Goal: Information Seeking & Learning: Find specific fact

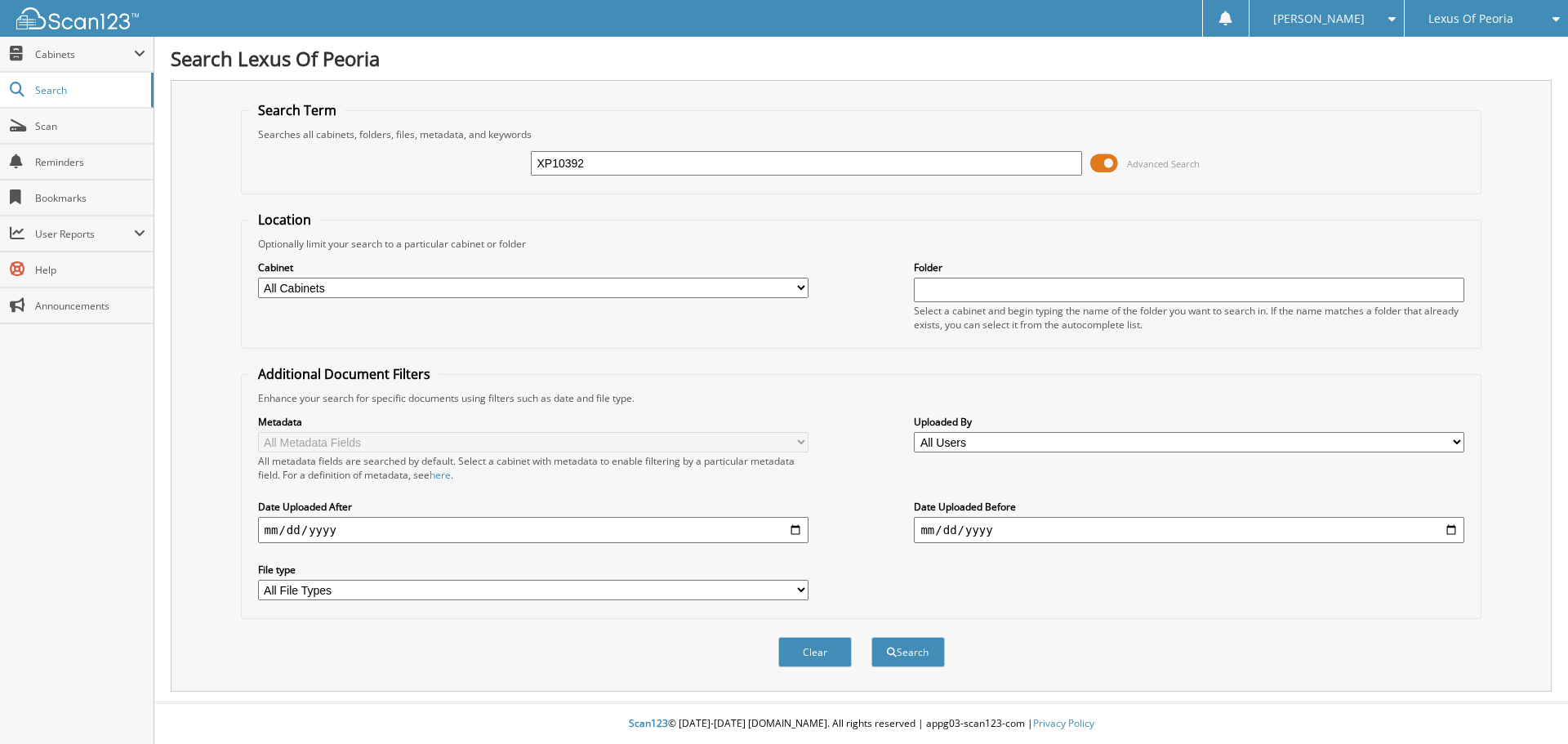
type input "XP10392"
click at [871, 637] on button "Search" at bounding box center [908, 652] width 74 height 30
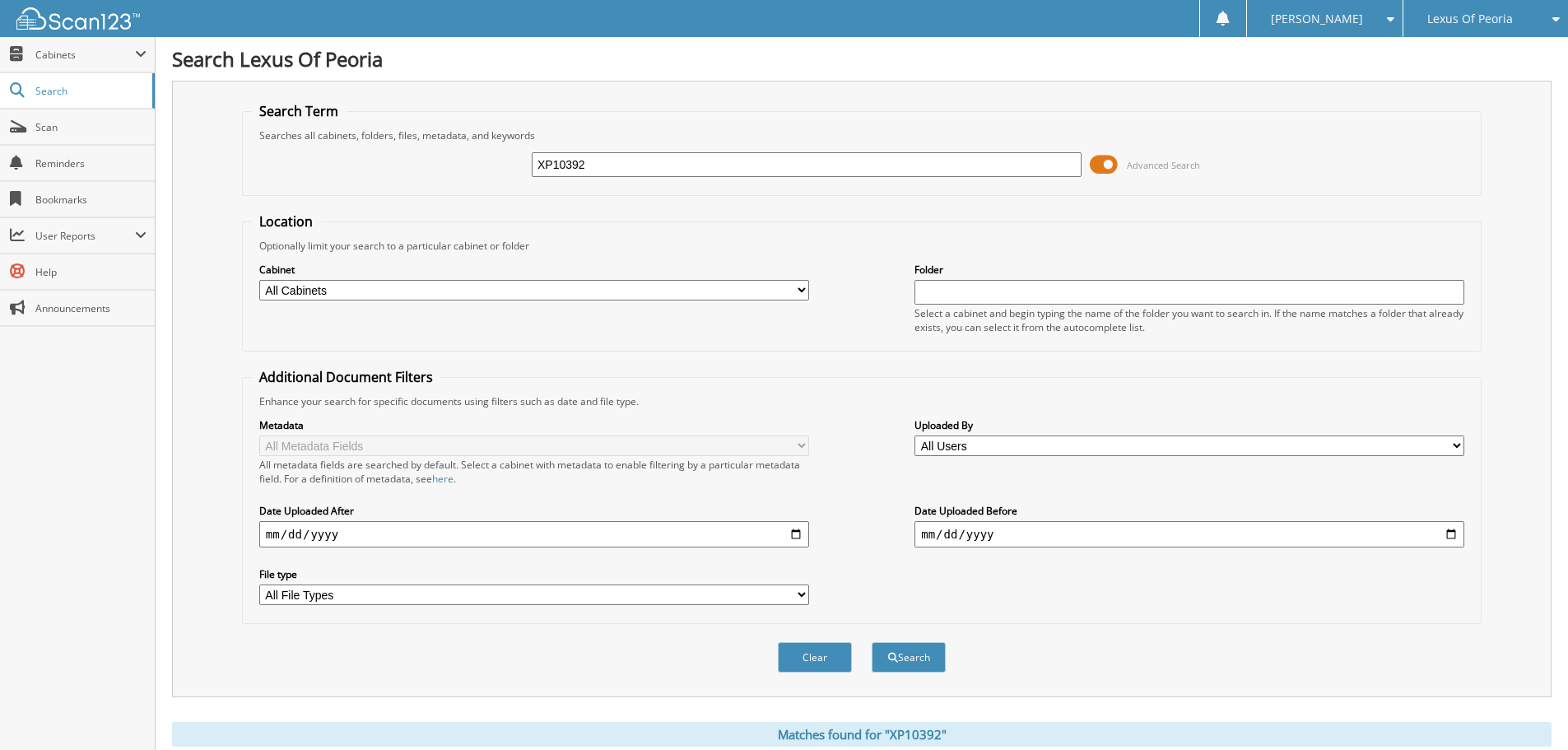
drag, startPoint x: 612, startPoint y: 165, endPoint x: 498, endPoint y: 158, distance: 114.2
click at [498, 158] on div "XP10392 Advanced Search" at bounding box center [861, 164] width 1222 height 44
type input "PL2403A"
click at [872, 643] on button "Search" at bounding box center [909, 657] width 74 height 30
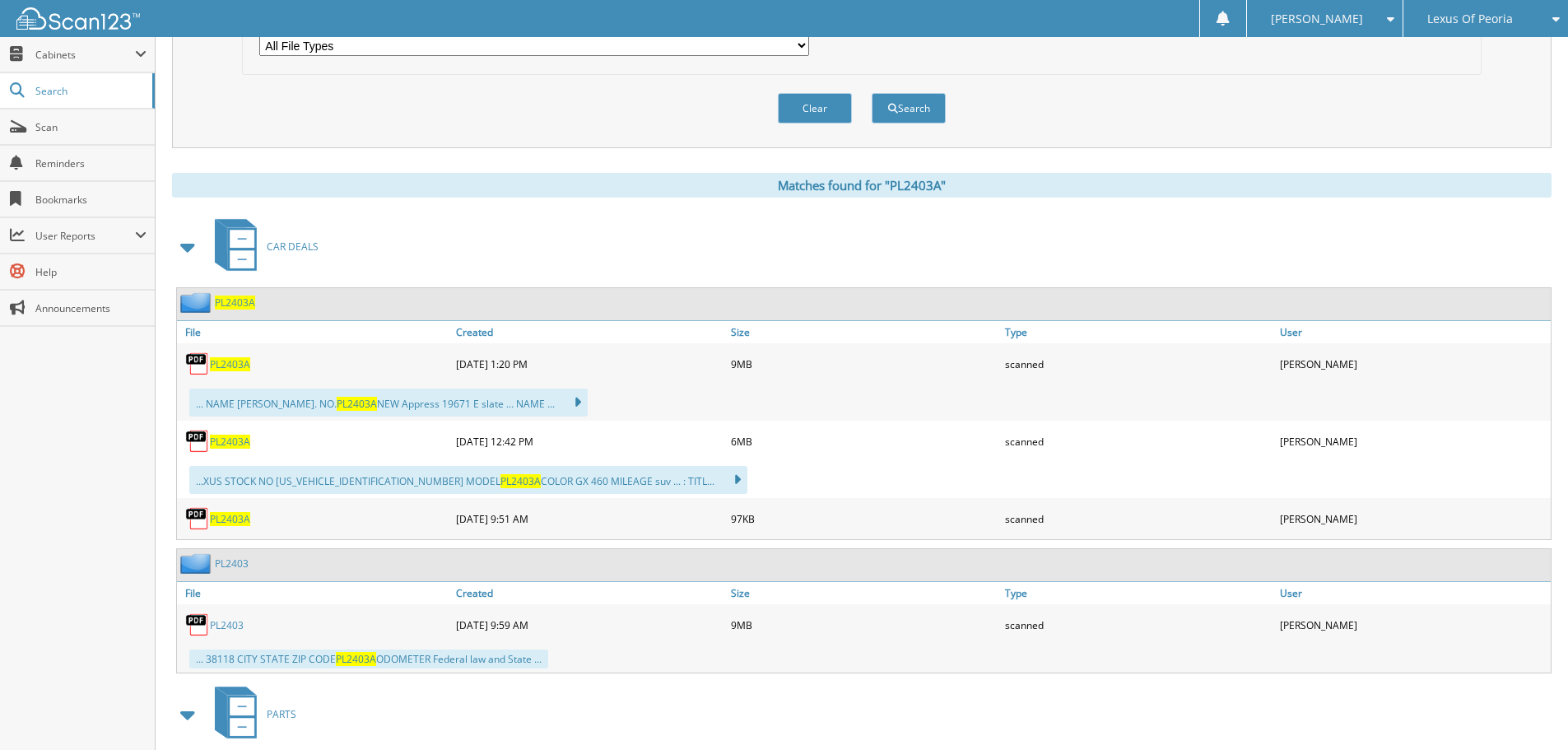
scroll to position [577, 0]
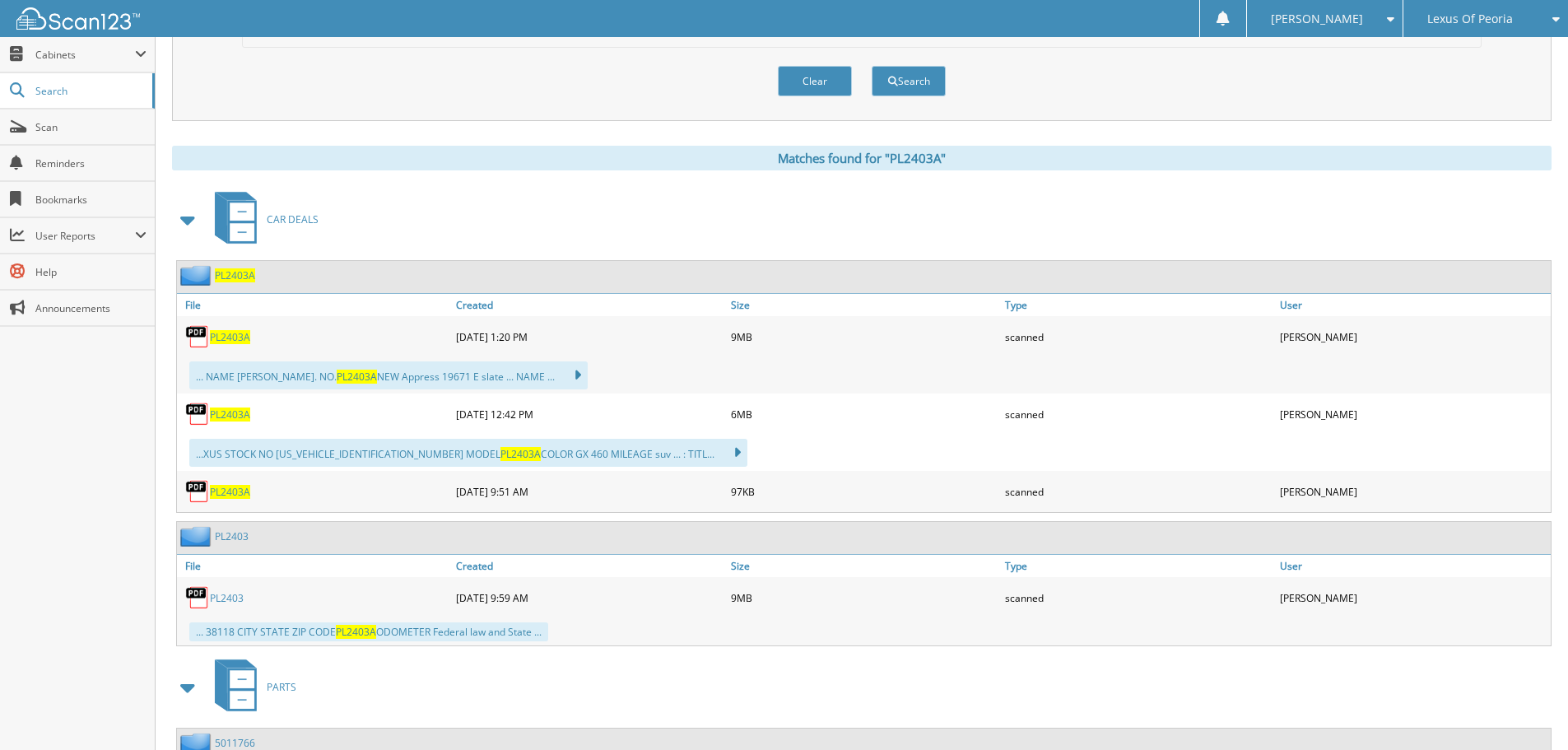
drag, startPoint x: 226, startPoint y: 493, endPoint x: 216, endPoint y: 495, distance: 10.2
click at [226, 493] on span "PL2403A" at bounding box center [229, 492] width 41 height 14
click at [225, 335] on span "PL2403A" at bounding box center [229, 337] width 41 height 14
click at [203, 339] on img at bounding box center [197, 337] width 25 height 25
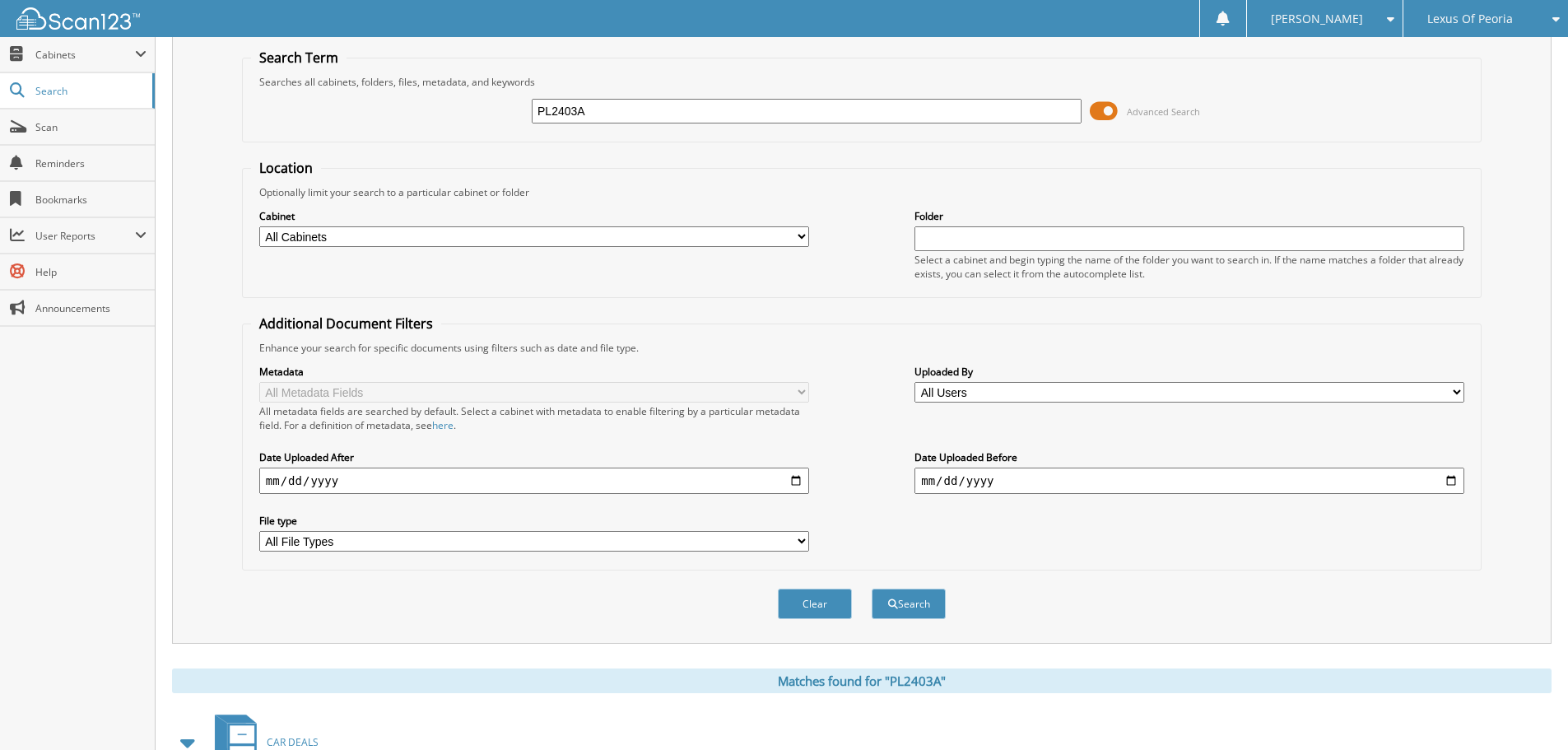
scroll to position [0, 0]
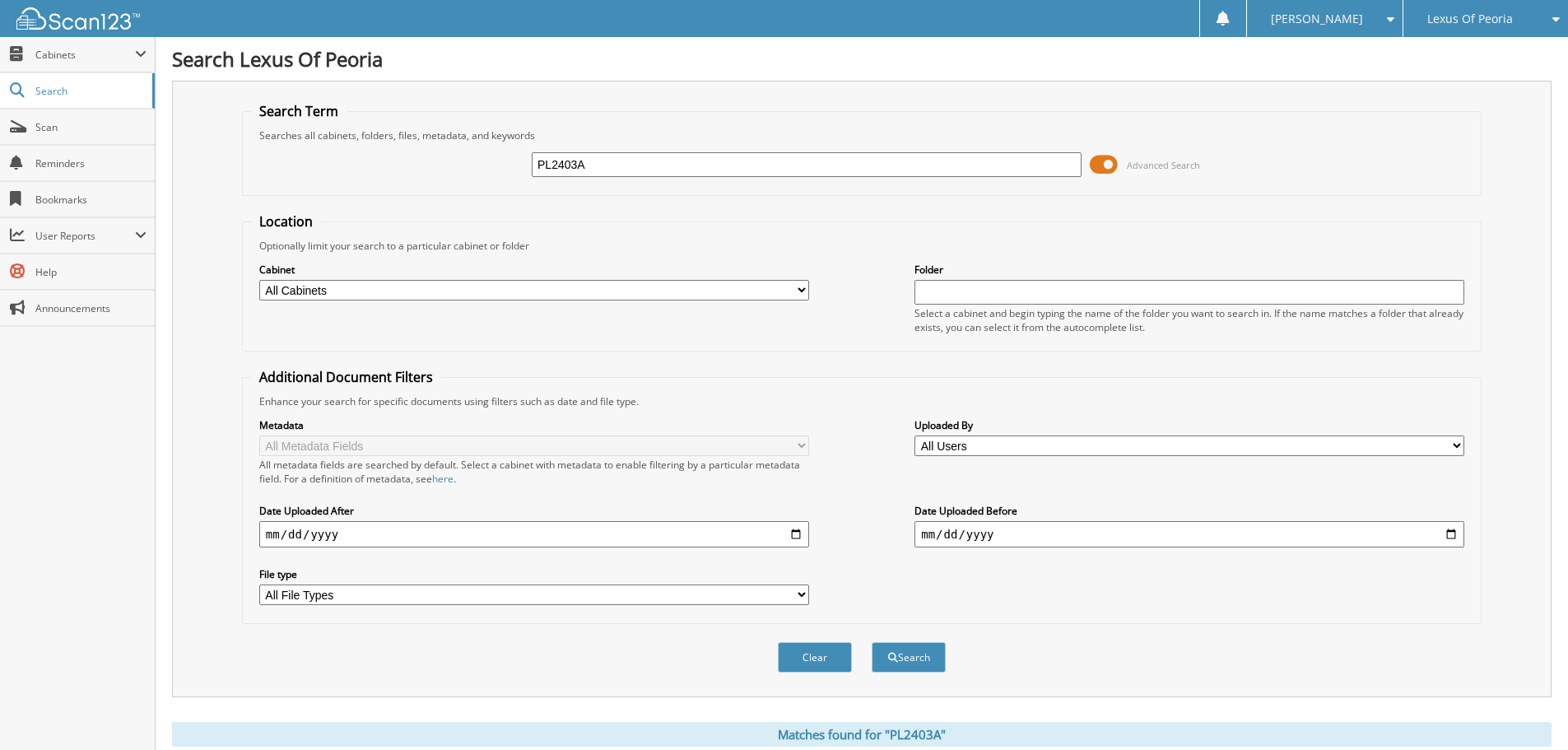
drag, startPoint x: 607, startPoint y: 167, endPoint x: 500, endPoint y: 162, distance: 107.1
click at [500, 162] on div "PL2403A Advanced Search" at bounding box center [861, 164] width 1222 height 44
type input "PL2425B"
click at [872, 643] on button "Search" at bounding box center [909, 657] width 74 height 30
drag, startPoint x: 526, startPoint y: 159, endPoint x: 496, endPoint y: 158, distance: 30.0
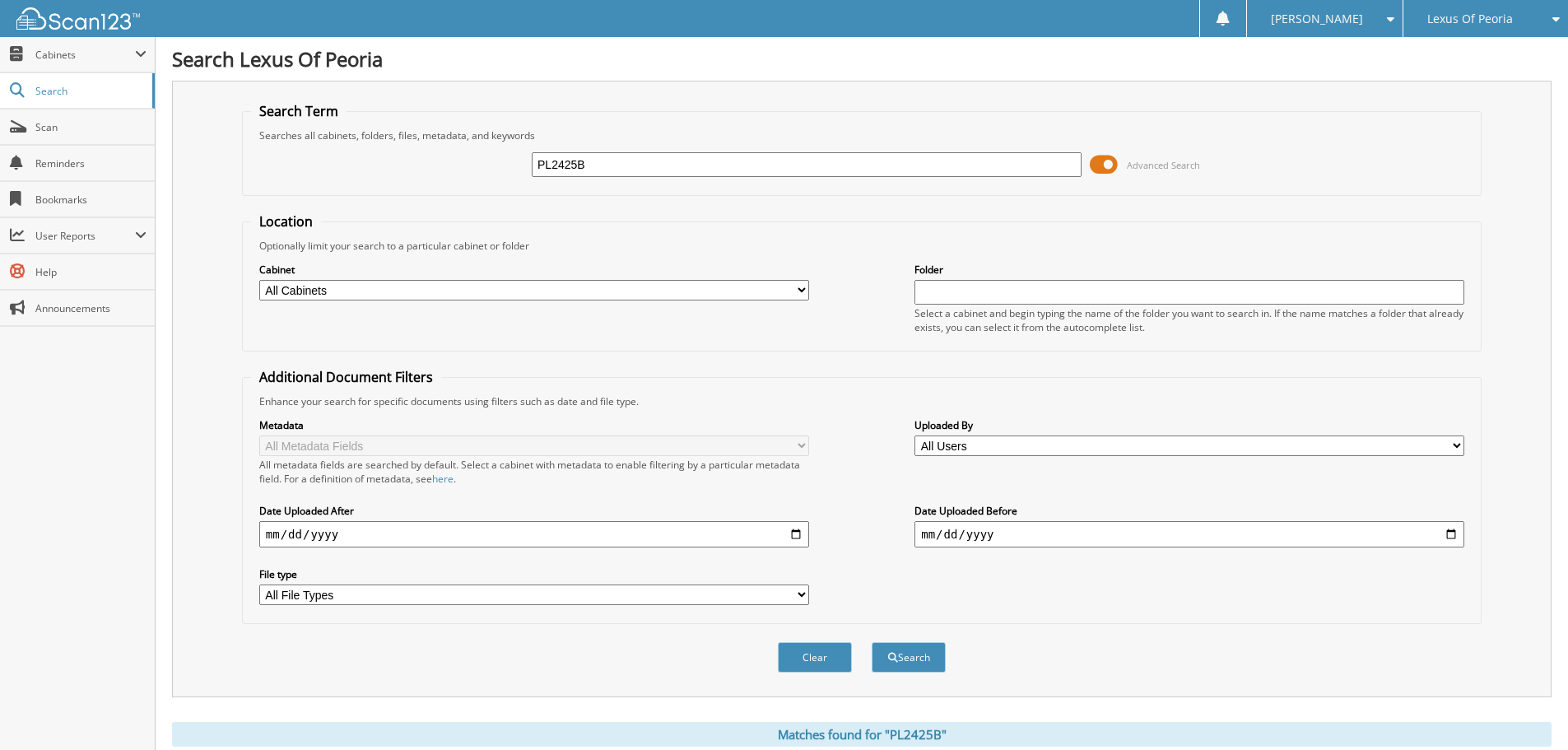
click at [496, 159] on div "PL2425B Advanced Search" at bounding box center [861, 164] width 1222 height 44
type input "RTPL1954A"
click at [872, 643] on button "Search" at bounding box center [909, 657] width 74 height 30
drag, startPoint x: 607, startPoint y: 162, endPoint x: 510, endPoint y: 171, distance: 97.4
click at [510, 171] on div "RTPL1954A Advanced Search" at bounding box center [861, 164] width 1222 height 44
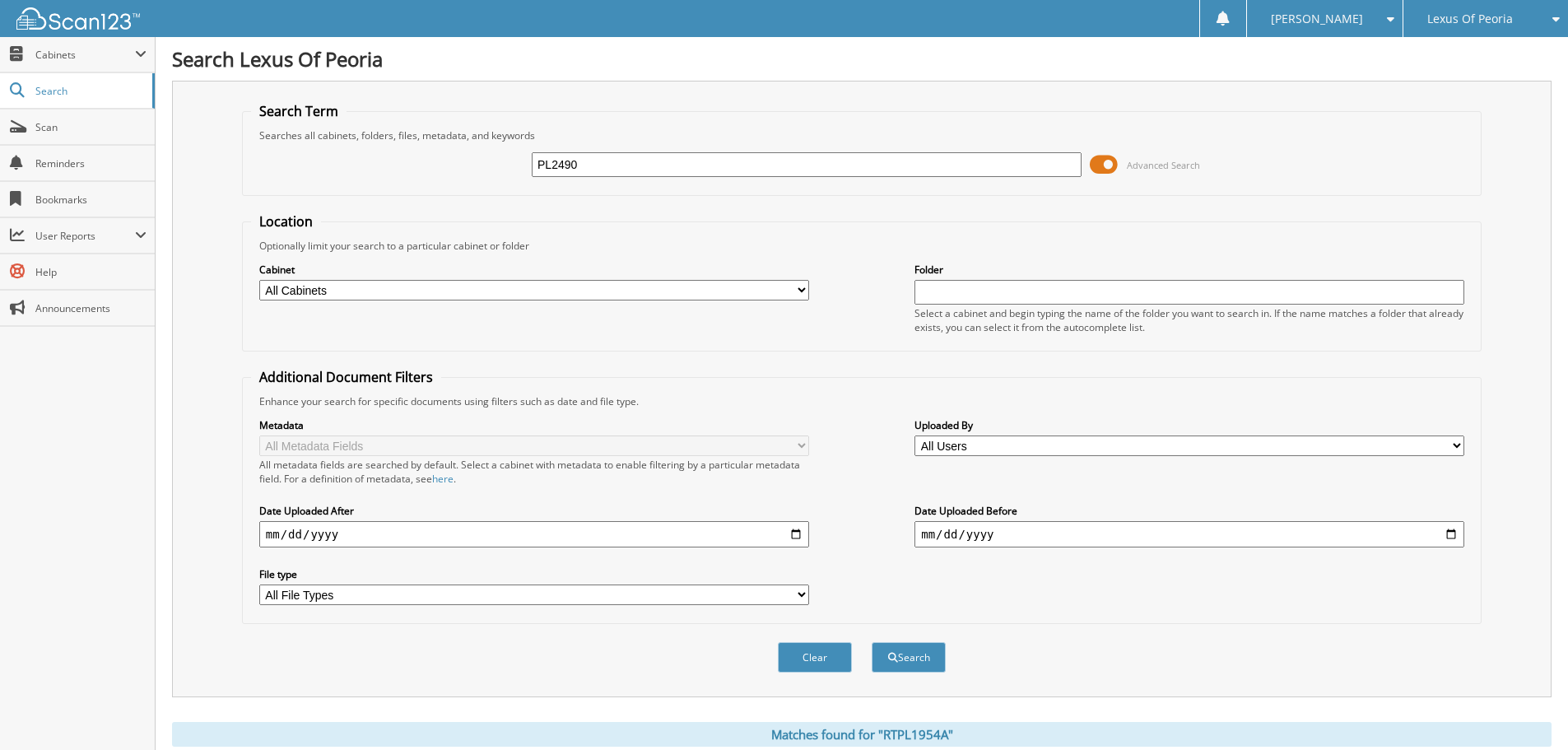
type input "PL2490"
click at [872, 643] on button "Search" at bounding box center [909, 657] width 74 height 30
drag, startPoint x: 617, startPoint y: 168, endPoint x: 481, endPoint y: 165, distance: 136.0
click at [481, 165] on div "PL2490 Advanced Search" at bounding box center [861, 164] width 1222 height 44
type input "PL2530"
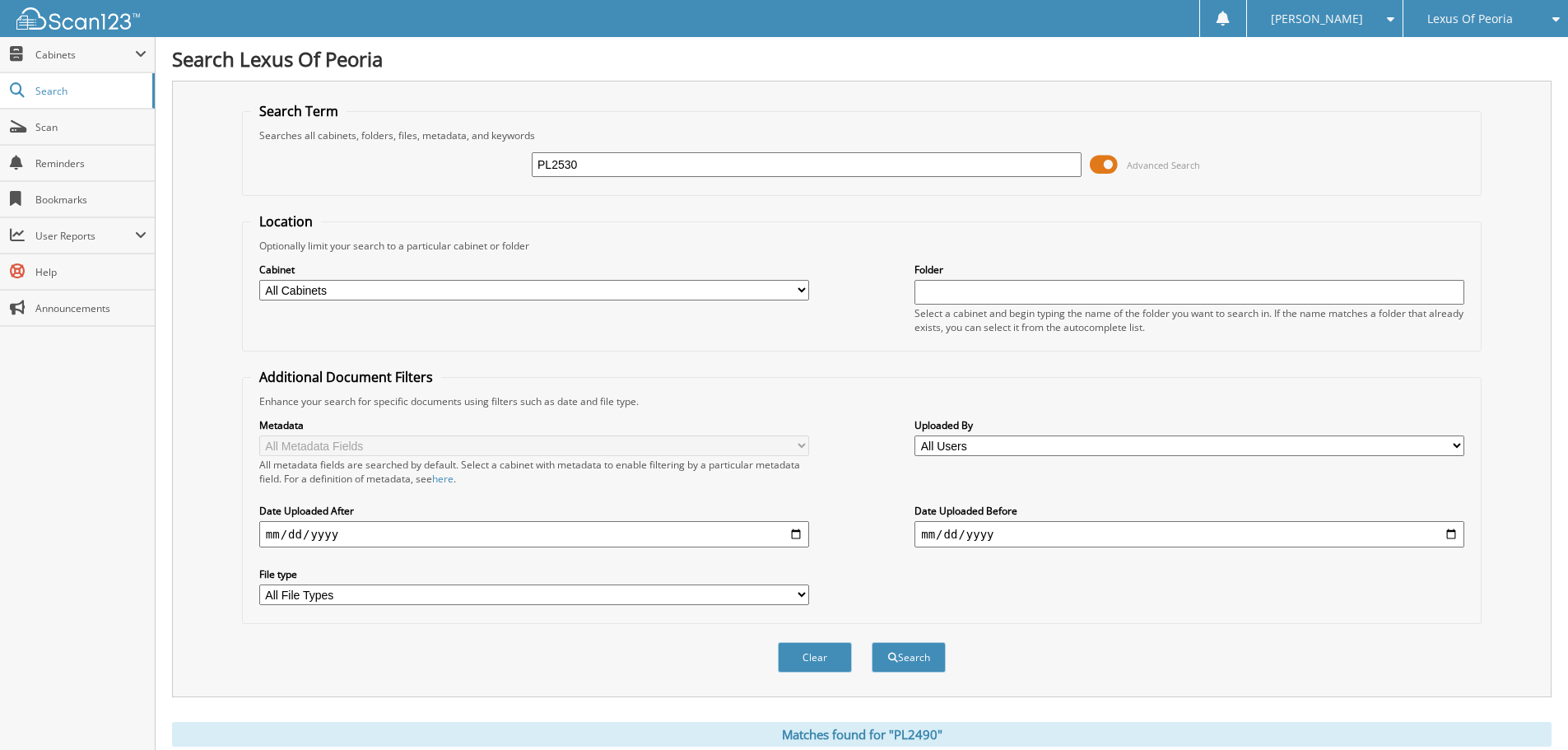
click at [872, 643] on button "Search" at bounding box center [909, 657] width 74 height 30
drag, startPoint x: 605, startPoint y: 160, endPoint x: 469, endPoint y: 162, distance: 136.0
click at [469, 162] on div "PL2530 Advanced Search" at bounding box center [861, 164] width 1222 height 44
type input "PL2593"
click at [872, 643] on button "Search" at bounding box center [909, 657] width 74 height 30
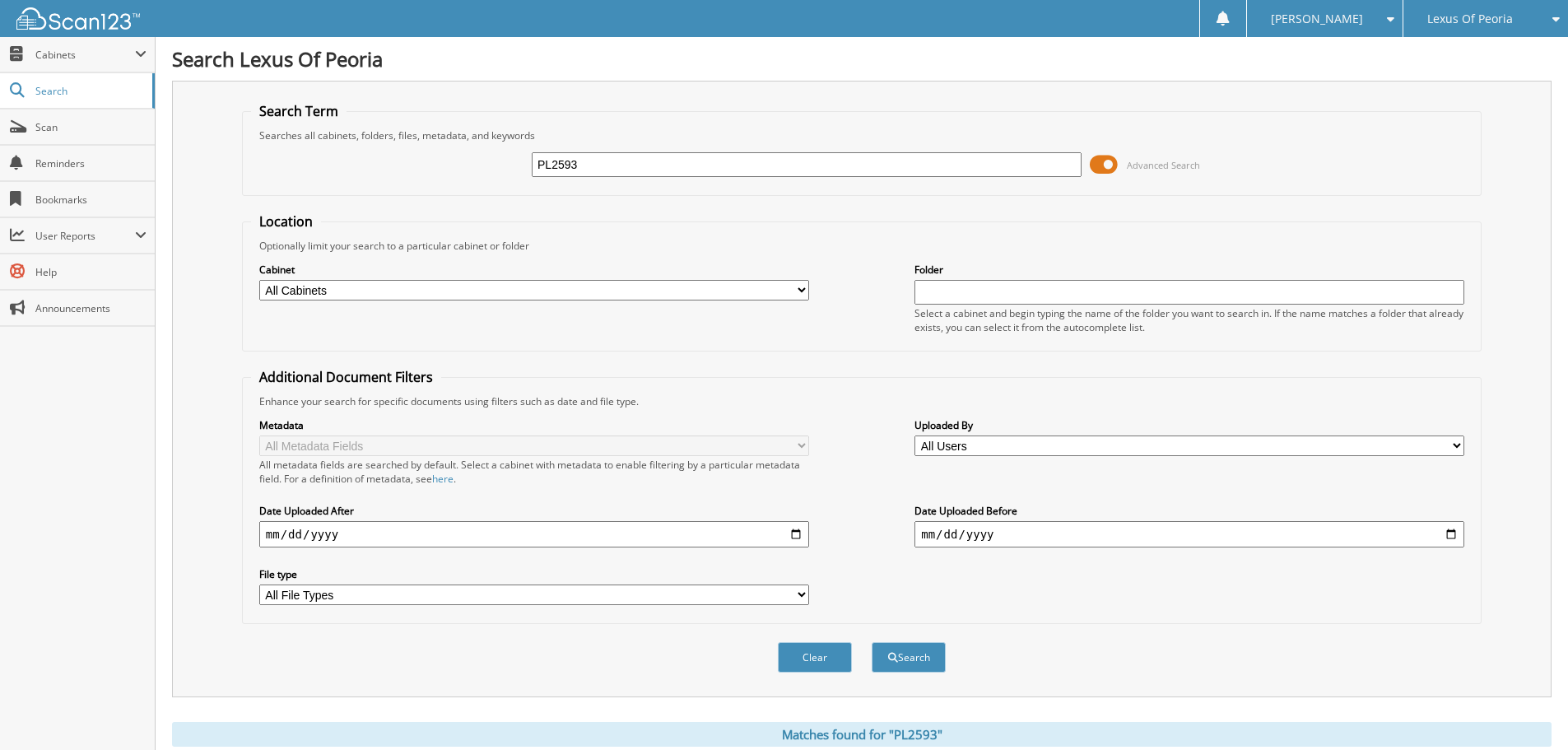
drag, startPoint x: 603, startPoint y: 171, endPoint x: 469, endPoint y: 162, distance: 134.3
click at [476, 165] on div "PL2593 Advanced Search" at bounding box center [861, 164] width 1222 height 44
click at [600, 166] on input "PL2593" at bounding box center [806, 165] width 550 height 25
click at [599, 166] on input "PL2593" at bounding box center [806, 165] width 550 height 25
type input "PL2565"
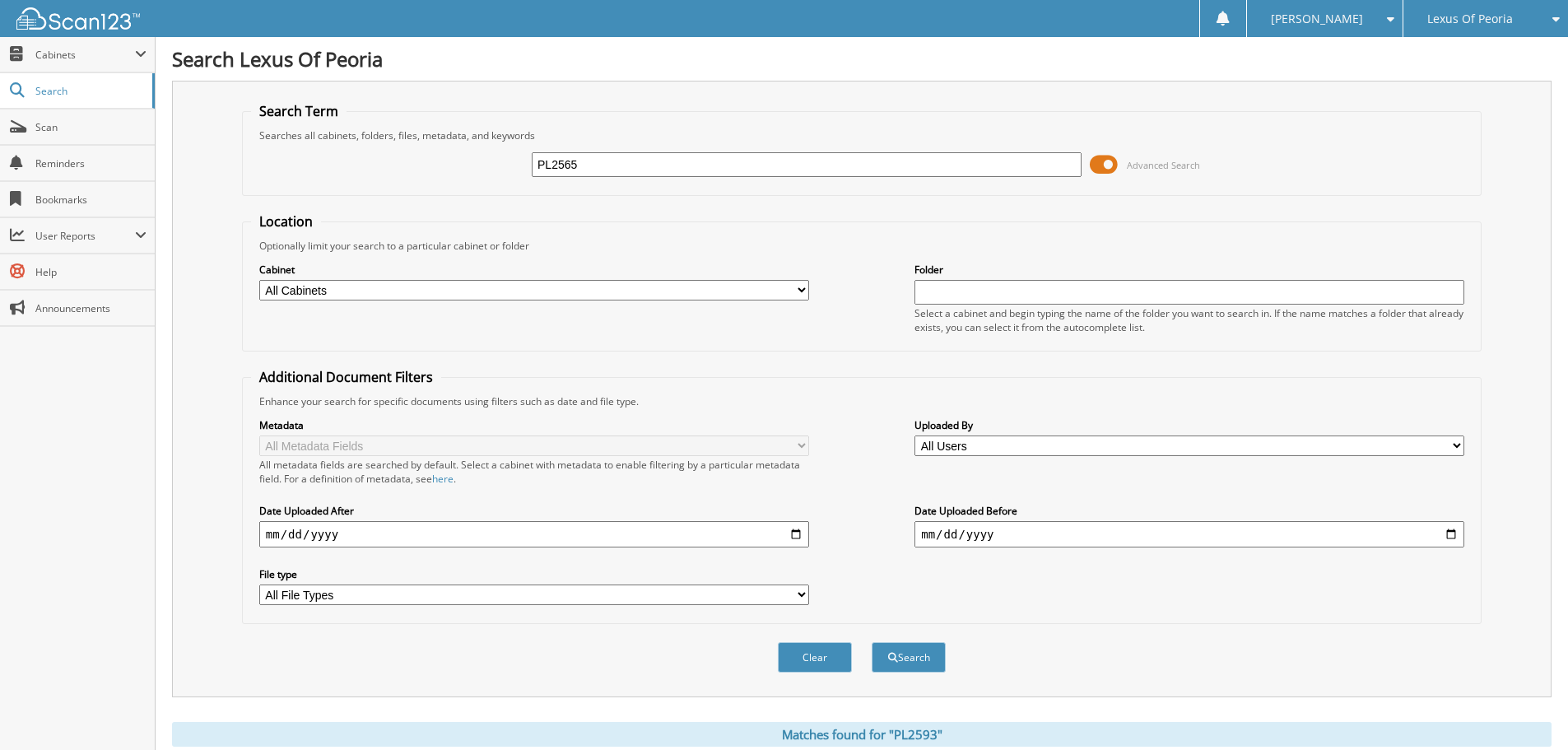
click at [872, 643] on button "Search" at bounding box center [909, 657] width 74 height 30
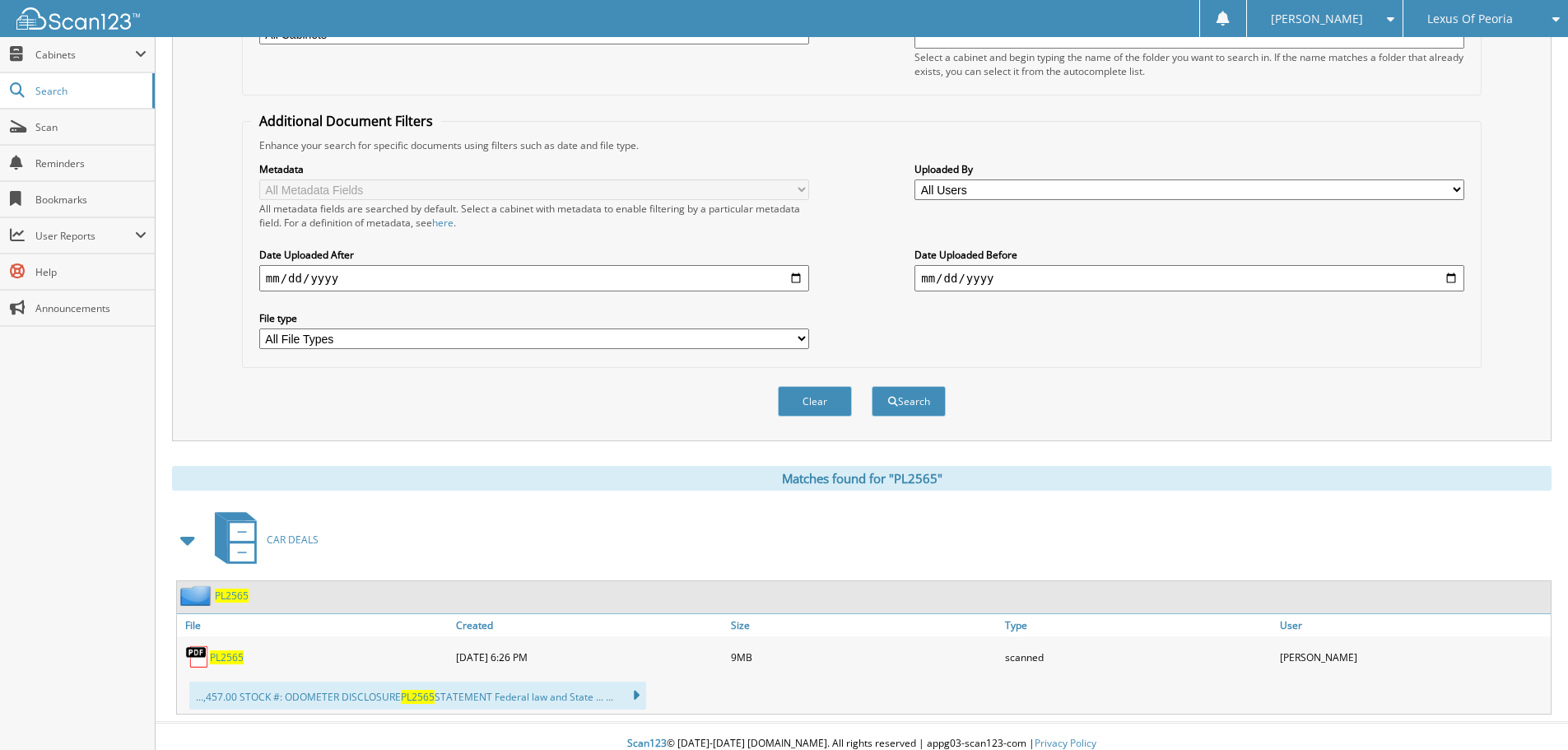
scroll to position [271, 0]
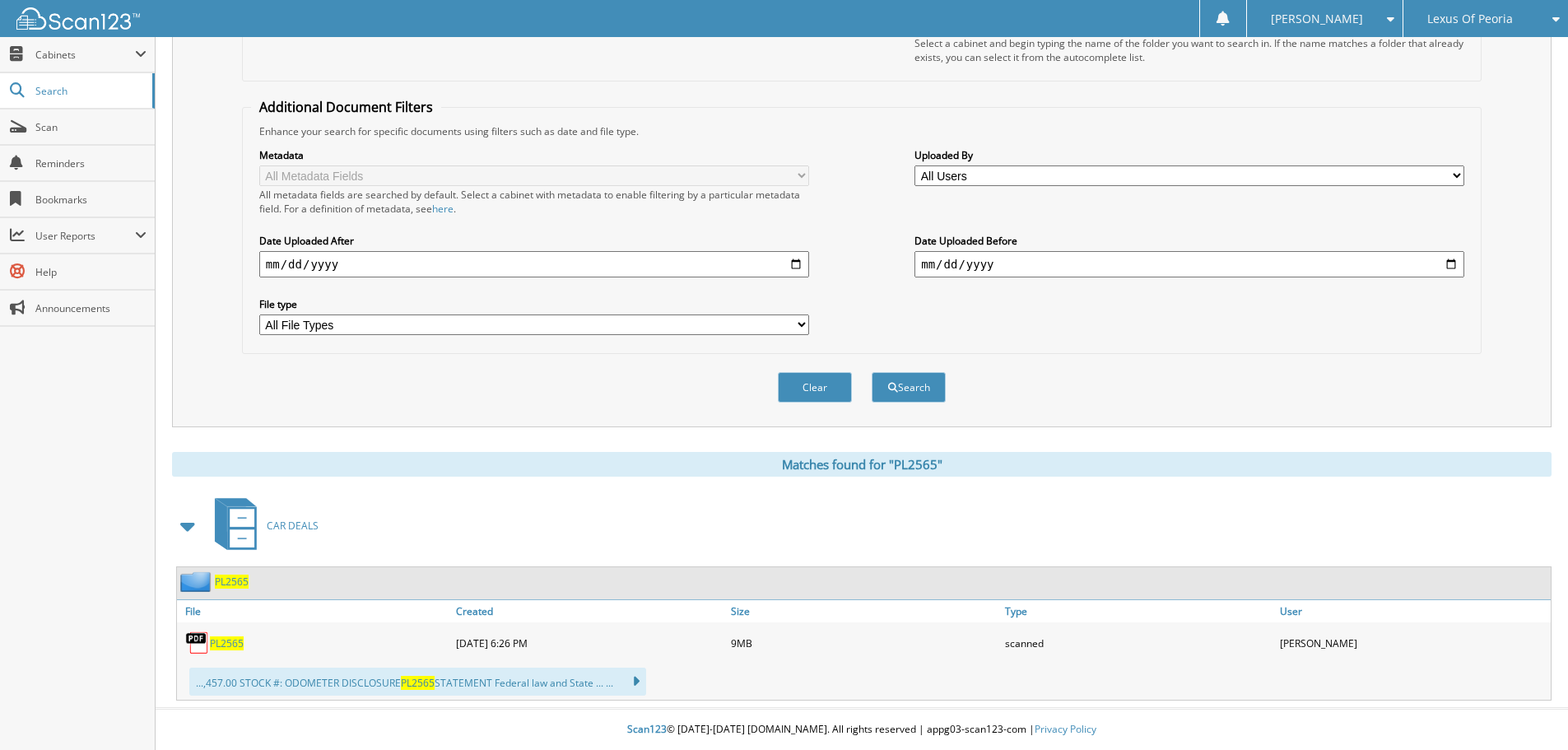
click at [226, 643] on span "PL2565" at bounding box center [226, 643] width 34 height 14
